Goal: Use online tool/utility: Utilize a website feature to perform a specific function

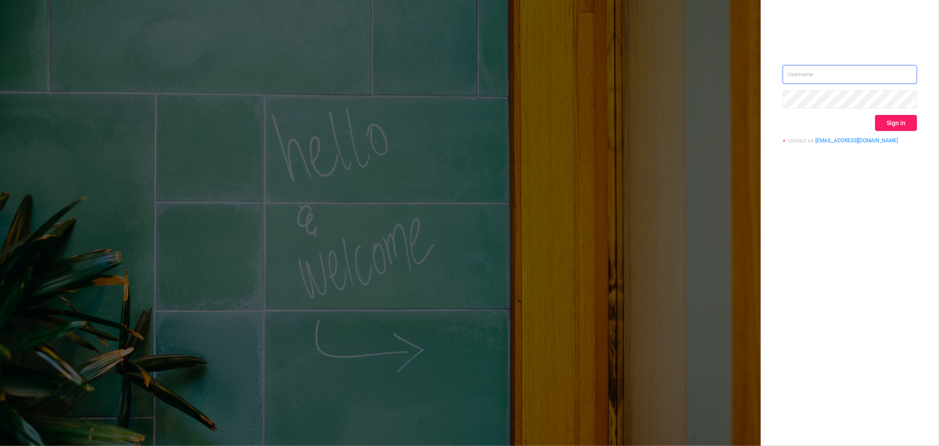
type input "mrosenberg@mediaocean.com"
click at [884, 116] on button "Sign in" at bounding box center [896, 123] width 42 height 16
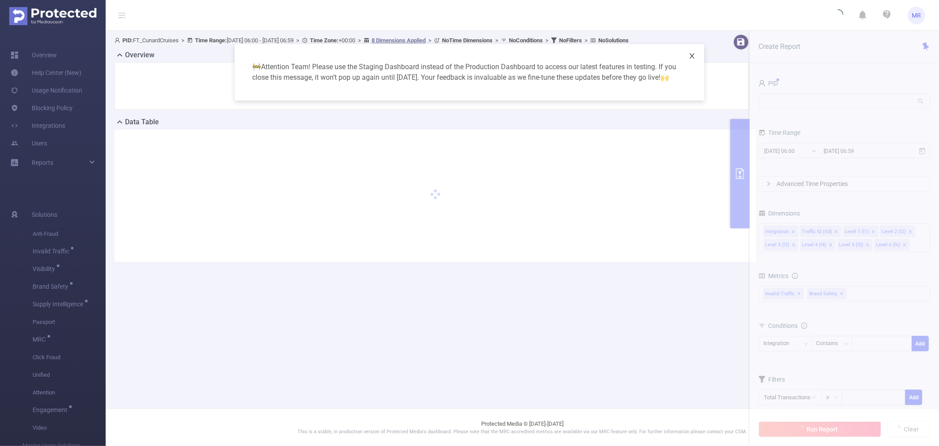
click at [693, 56] on icon "icon: close" at bounding box center [692, 55] width 7 height 7
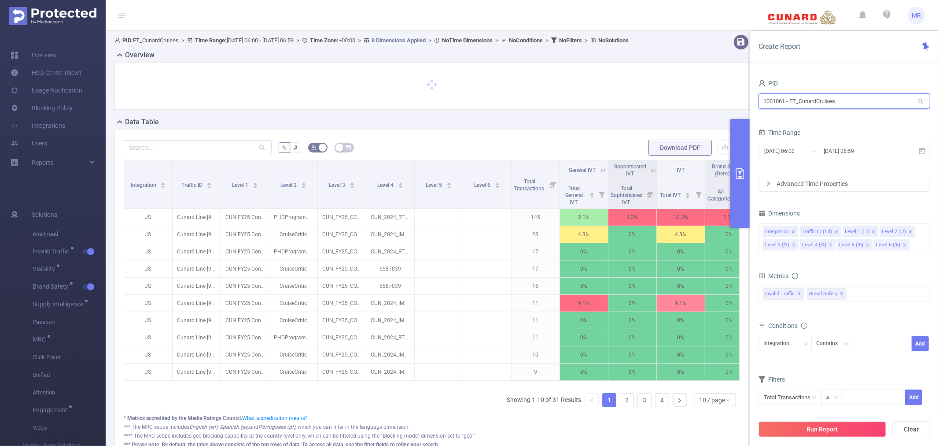
click at [780, 103] on input "1001061 - FT_CunardCruises" at bounding box center [845, 100] width 172 height 15
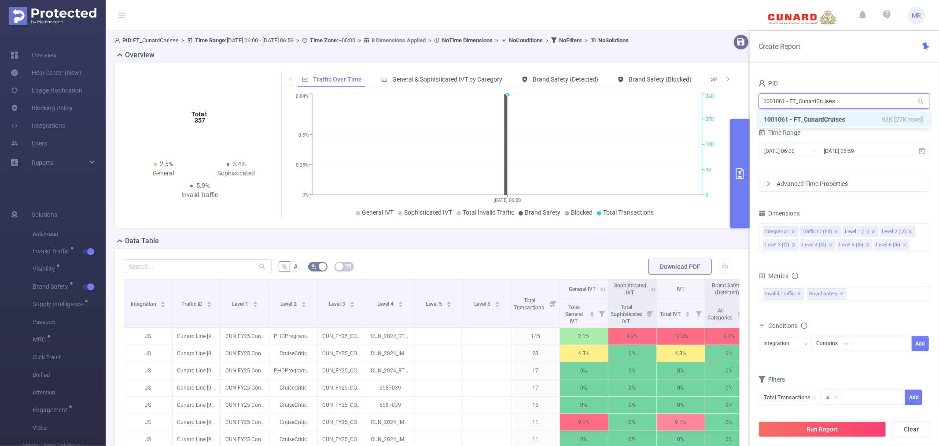
click at [780, 103] on input "1001061 - FT_CunardCruises" at bounding box center [845, 100] width 172 height 15
type input "fire"
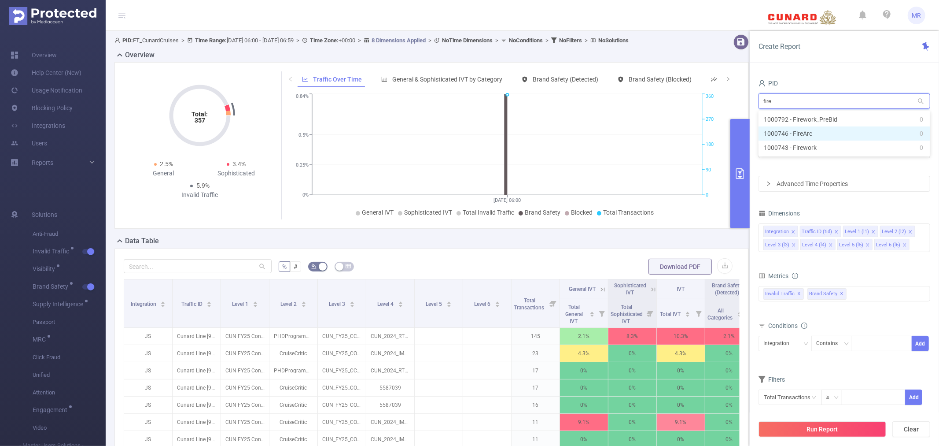
click at [823, 132] on li "1000746 - FireArc 0" at bounding box center [845, 133] width 172 height 14
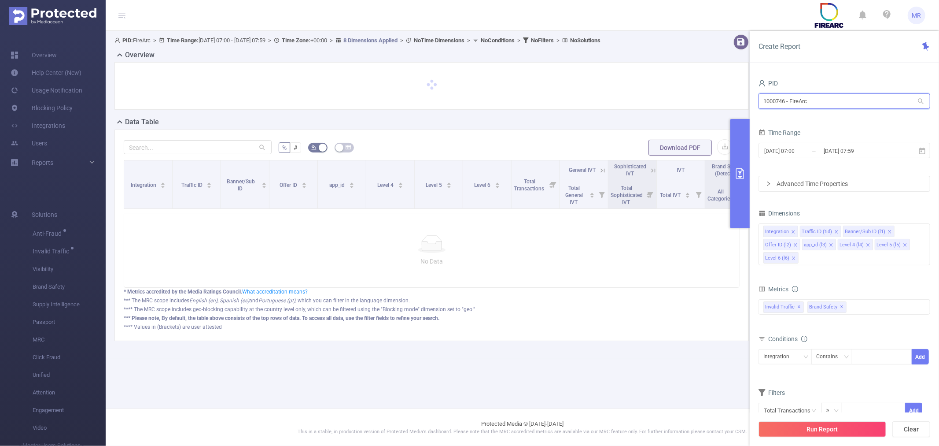
click at [820, 95] on input "1000746 - FireArc" at bounding box center [845, 100] width 172 height 15
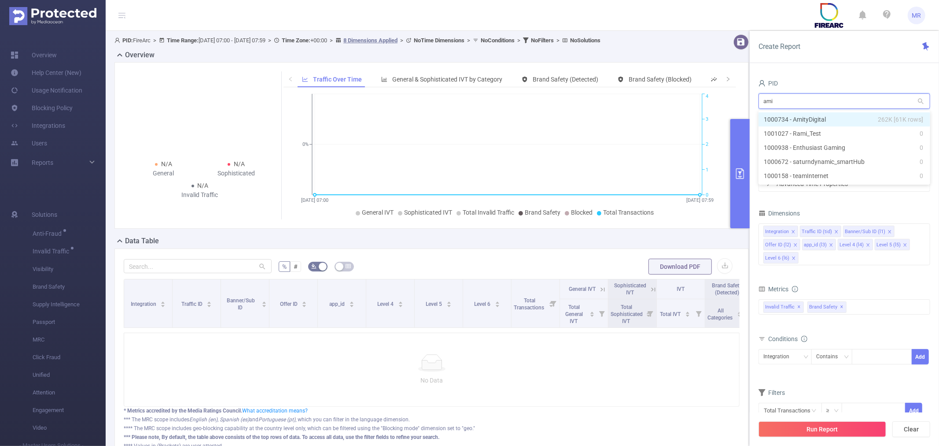
type input "[PERSON_NAME]"
click at [833, 115] on li "1000734 - AmityDigital 262K [61K rows]" at bounding box center [845, 119] width 172 height 14
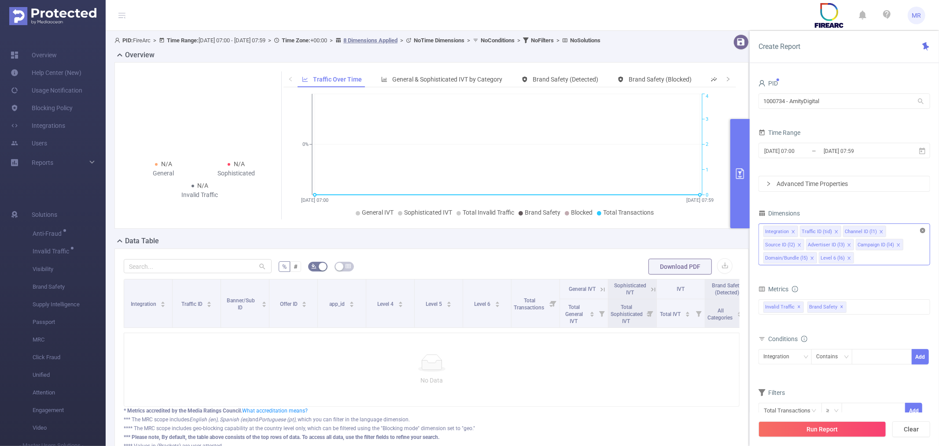
click at [922, 233] on icon "icon: close-circle" at bounding box center [922, 230] width 5 height 5
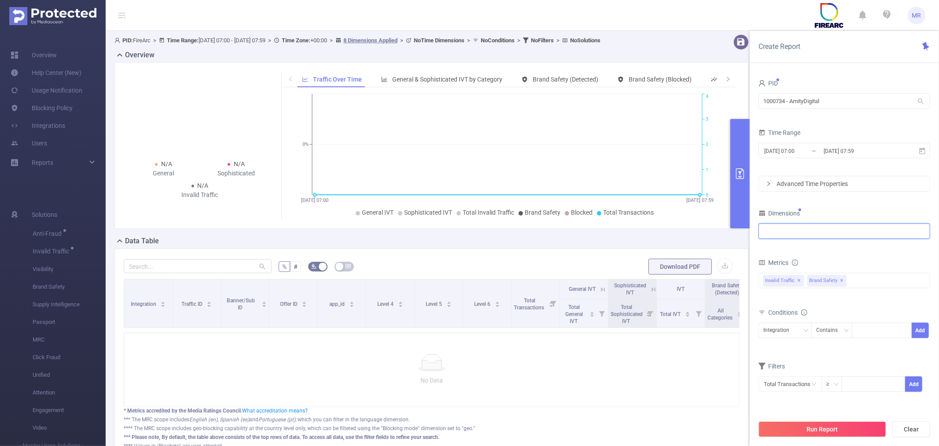
click at [827, 231] on div at bounding box center [845, 231] width 162 height 15
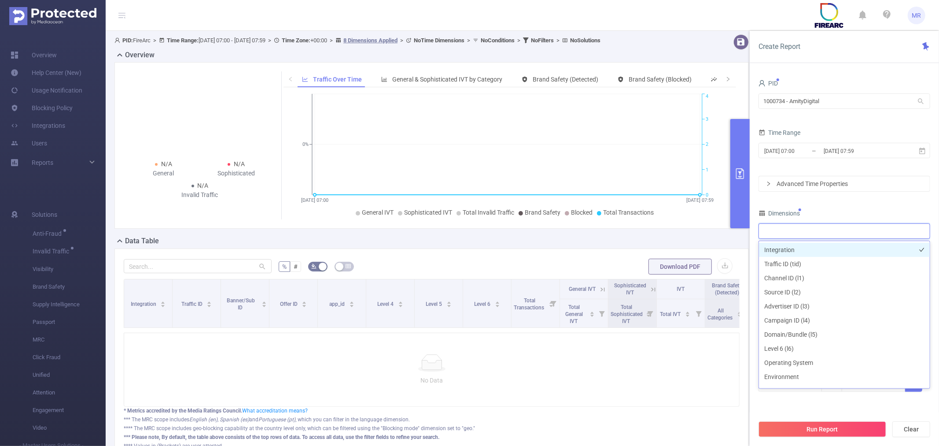
click at [803, 248] on li "Integration" at bounding box center [844, 250] width 171 height 14
click at [795, 146] on input "[DATE] 07:00" at bounding box center [799, 151] width 71 height 12
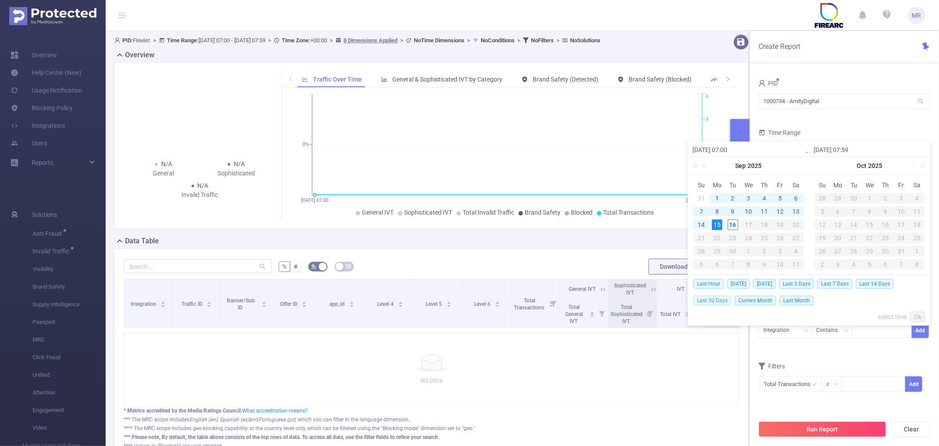
click at [713, 300] on span "Last 30 Days" at bounding box center [713, 300] width 38 height 10
type input "[DATE] 00:00"
type input "[DATE] 23:59"
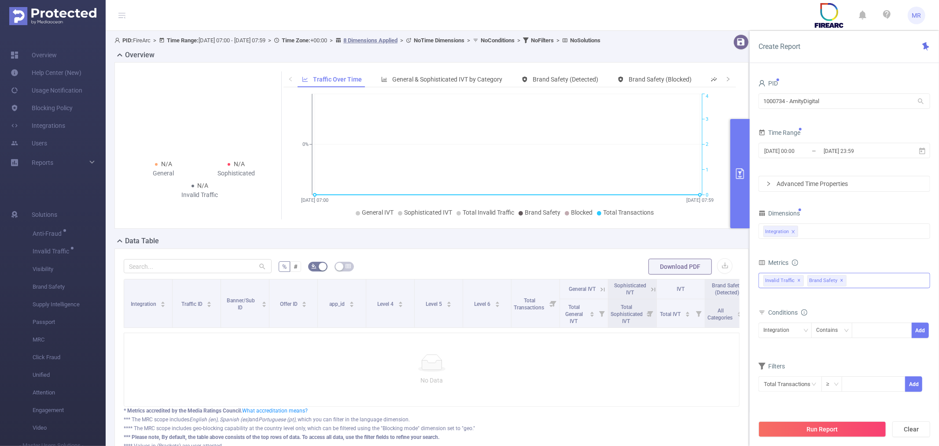
click at [844, 282] on span "✕" at bounding box center [843, 280] width 4 height 11
click at [837, 428] on button "Run Report" at bounding box center [823, 429] width 128 height 16
